Goal: Entertainment & Leisure: Consume media (video, audio)

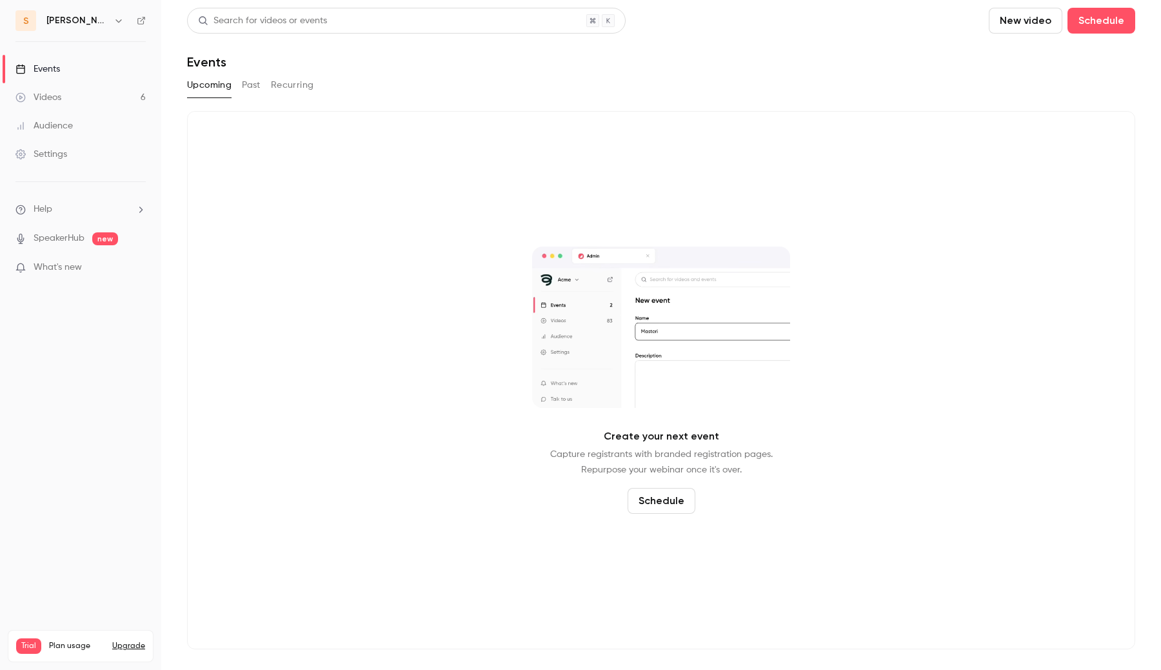
click at [114, 19] on icon "button" at bounding box center [119, 20] width 10 height 10
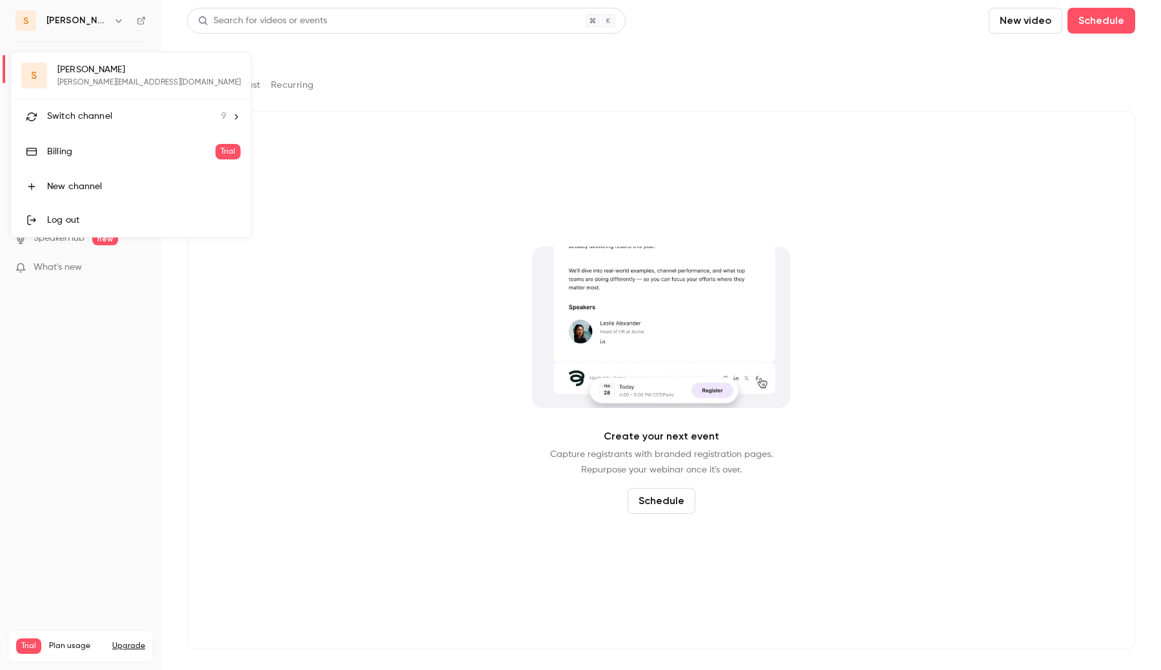
click at [83, 114] on span "Switch channel" at bounding box center [79, 117] width 65 height 14
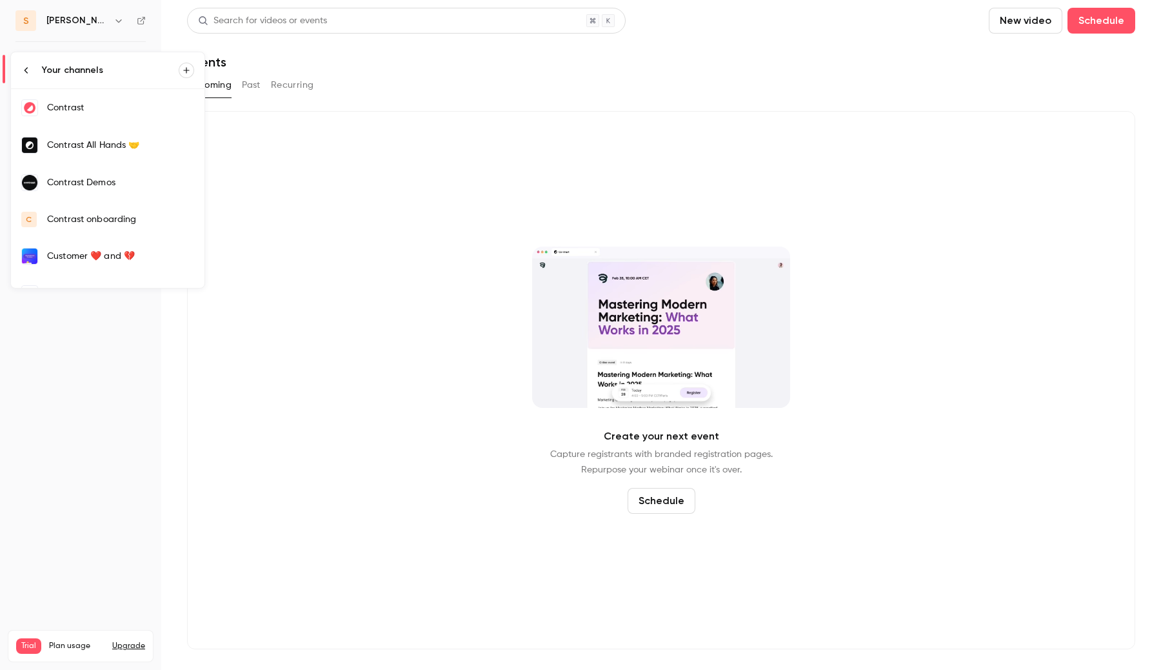
click at [121, 112] on div "Contrast" at bounding box center [120, 107] width 147 height 13
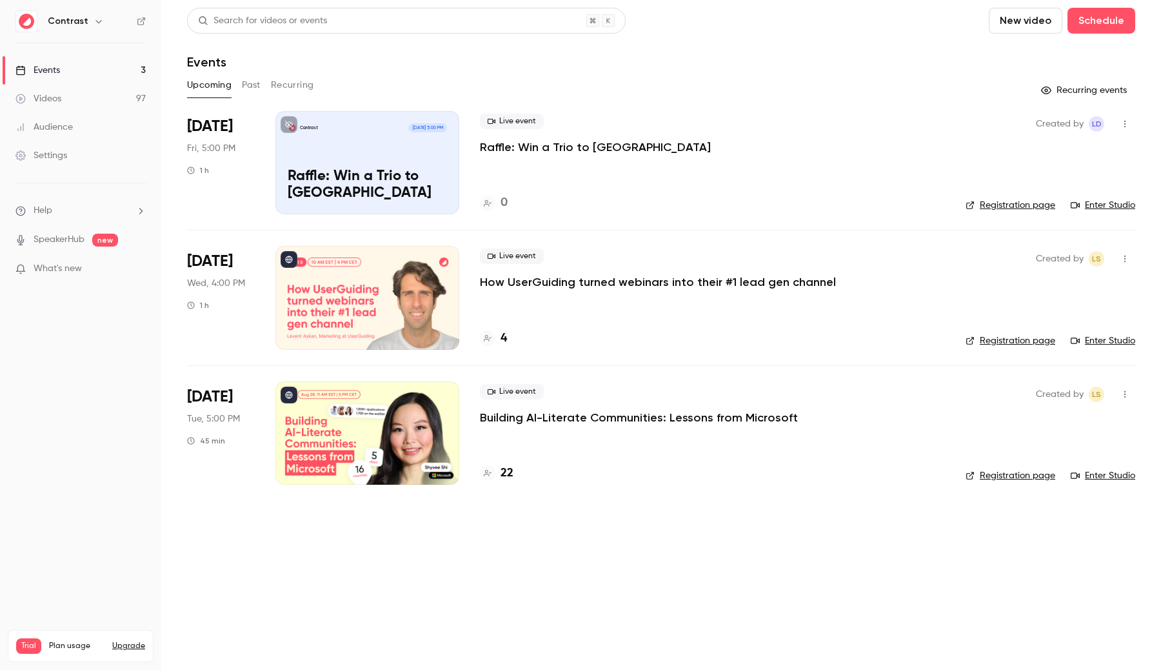
click at [363, 310] on div at bounding box center [367, 297] width 184 height 103
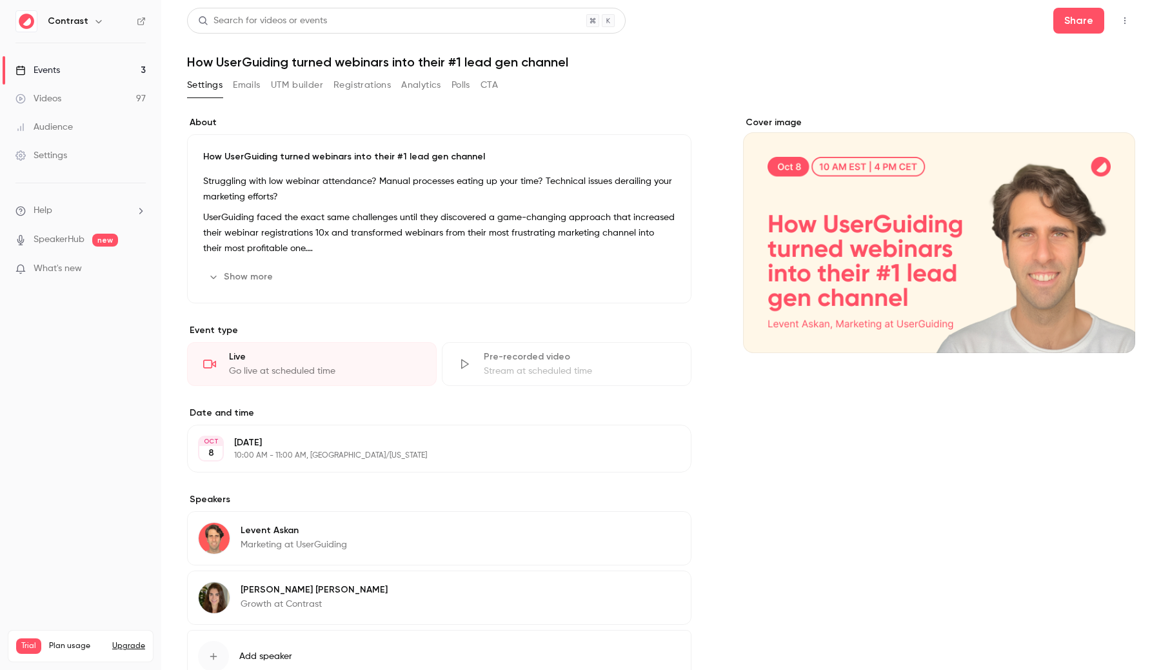
click at [94, 100] on link "Videos 97" at bounding box center [80, 99] width 161 height 28
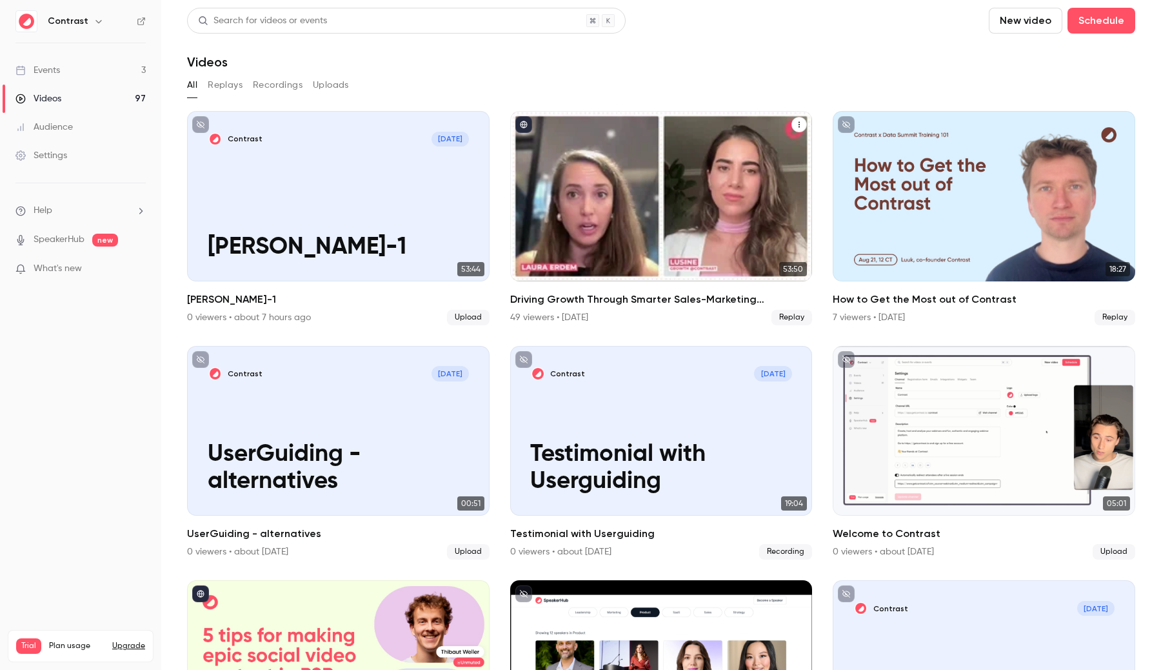
click at [617, 211] on div "Driving Growth Through Smarter Sales-Marketing Collaboration" at bounding box center [661, 196] width 303 height 170
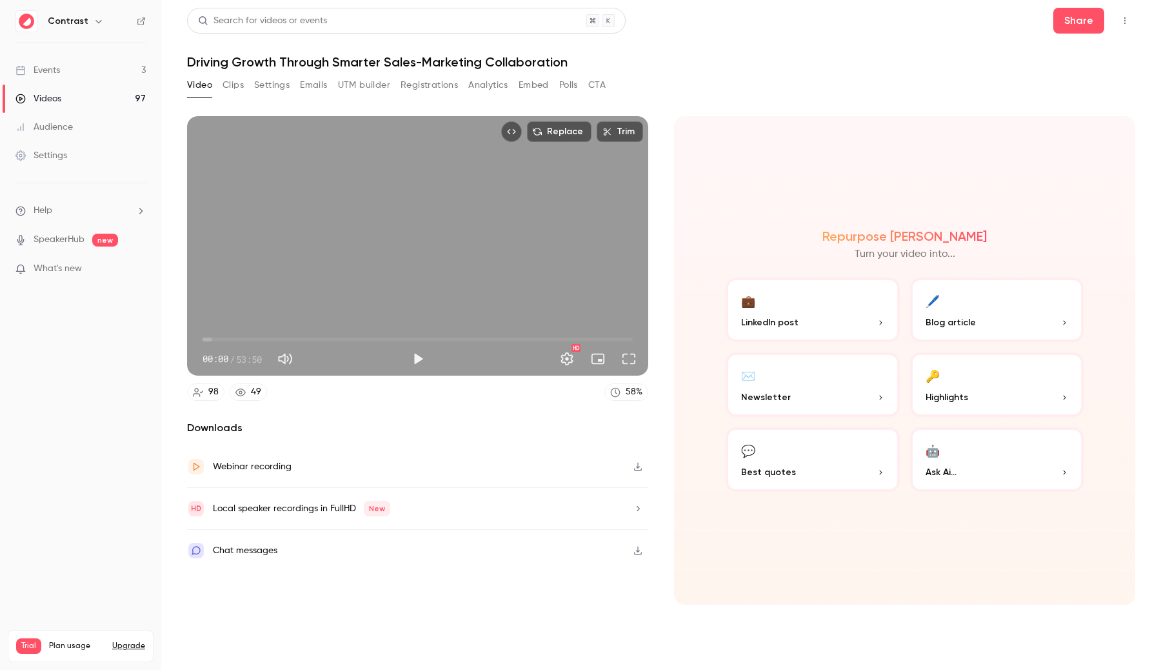
click at [240, 92] on button "Clips" at bounding box center [233, 85] width 21 height 21
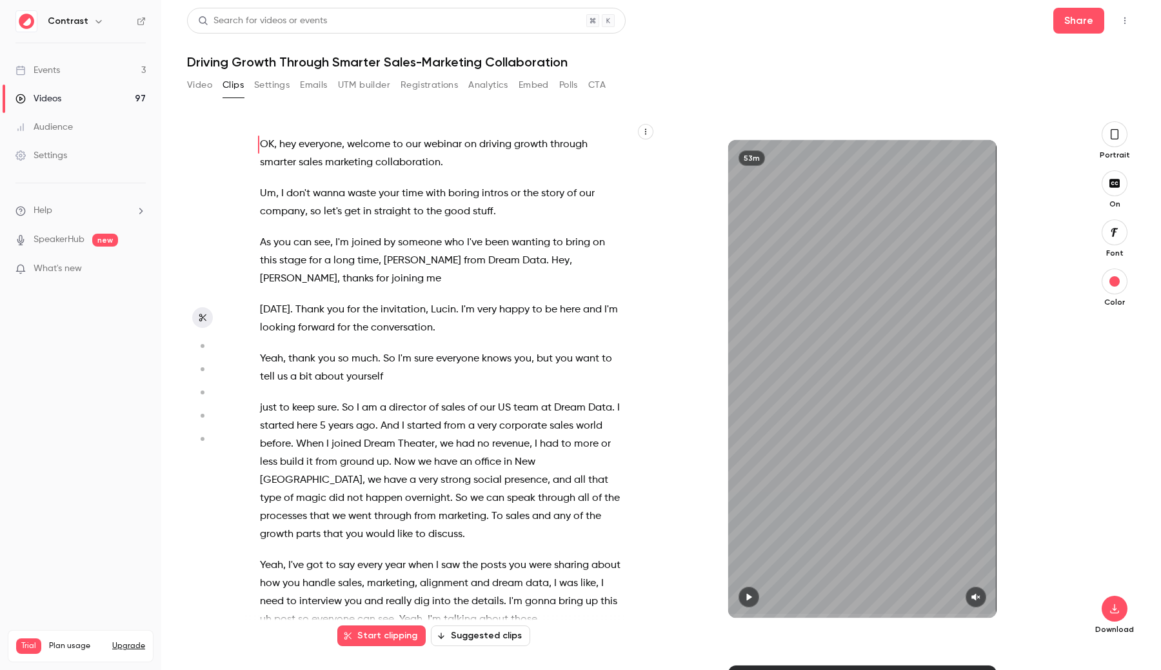
click at [648, 134] on icon "button" at bounding box center [646, 132] width 8 height 8
